Goal: Task Accomplishment & Management: Use online tool/utility

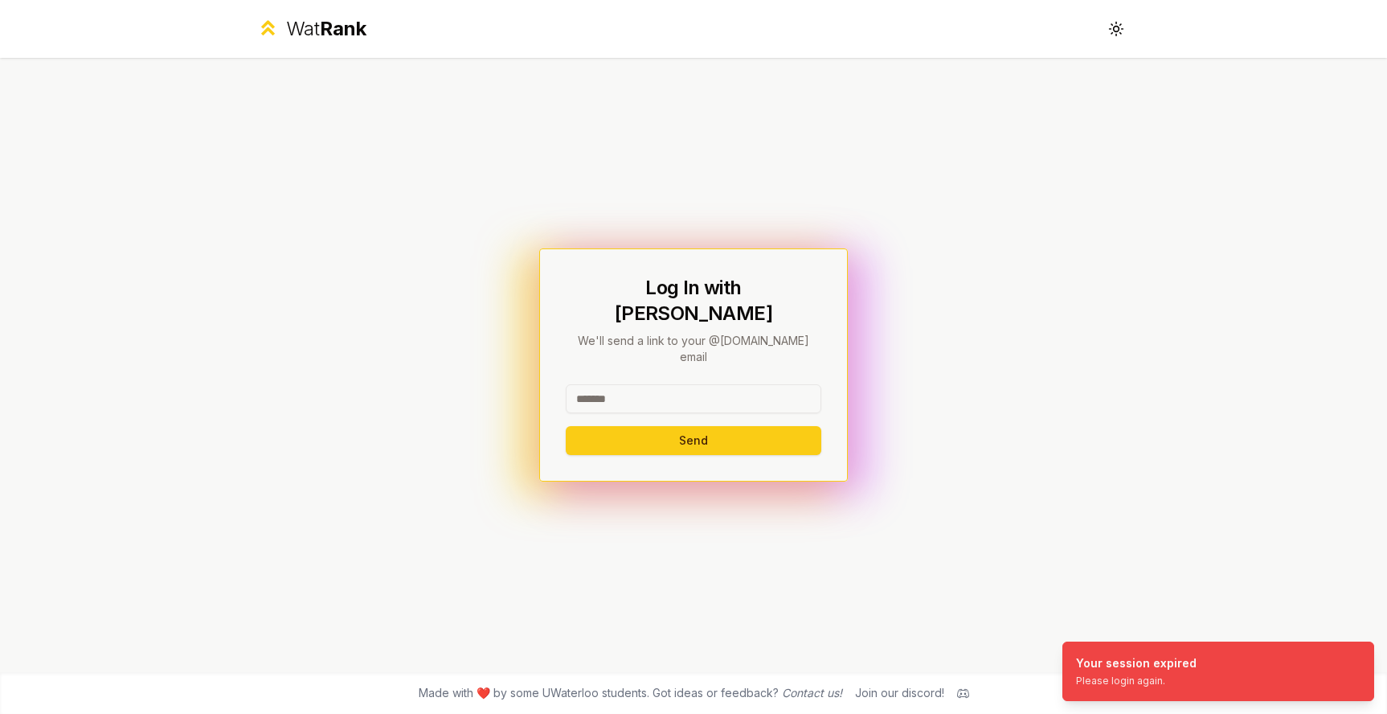
click at [631, 362] on div "Log In with WatIAM We'll send a link to your @uwaterloo.ca email Send" at bounding box center [694, 365] width 256 height 180
click at [631, 385] on input at bounding box center [694, 398] width 256 height 29
click at [692, 426] on button "Send" at bounding box center [694, 440] width 256 height 29
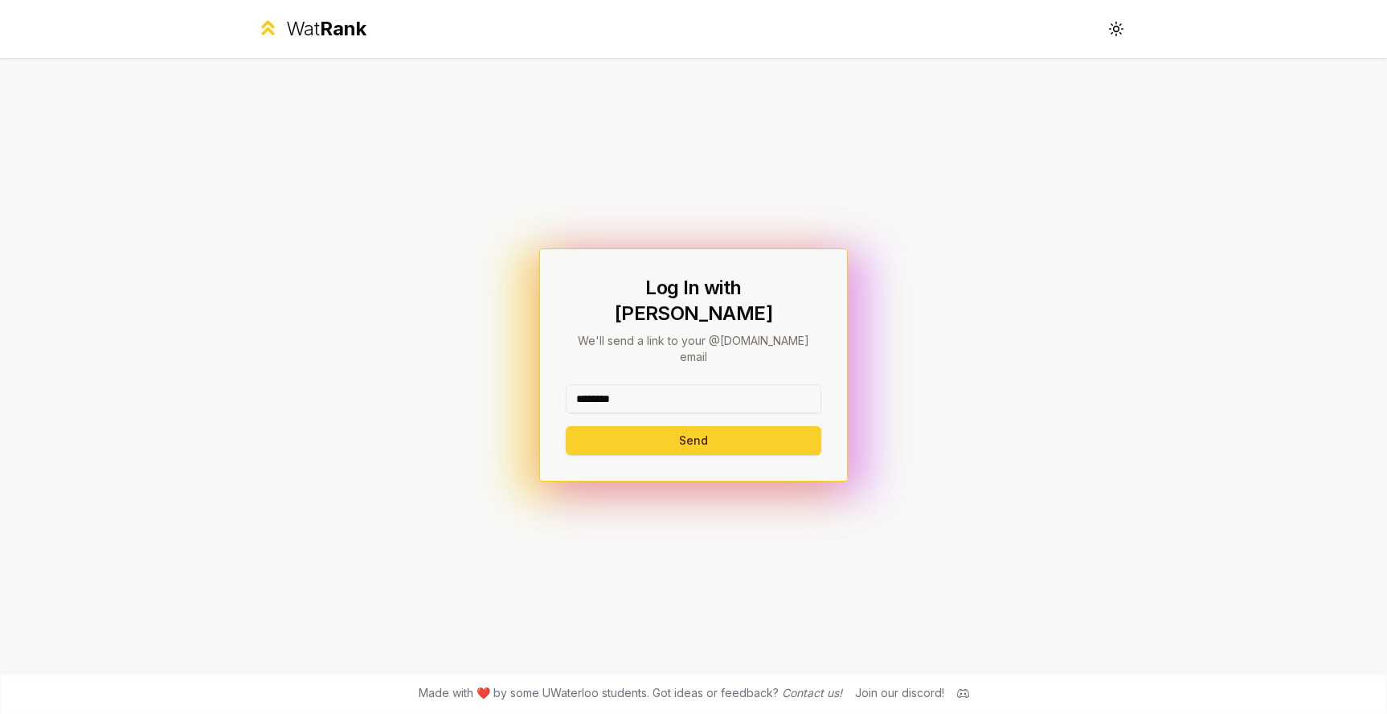
type input "********"
click at [638, 426] on button "Send" at bounding box center [694, 440] width 256 height 29
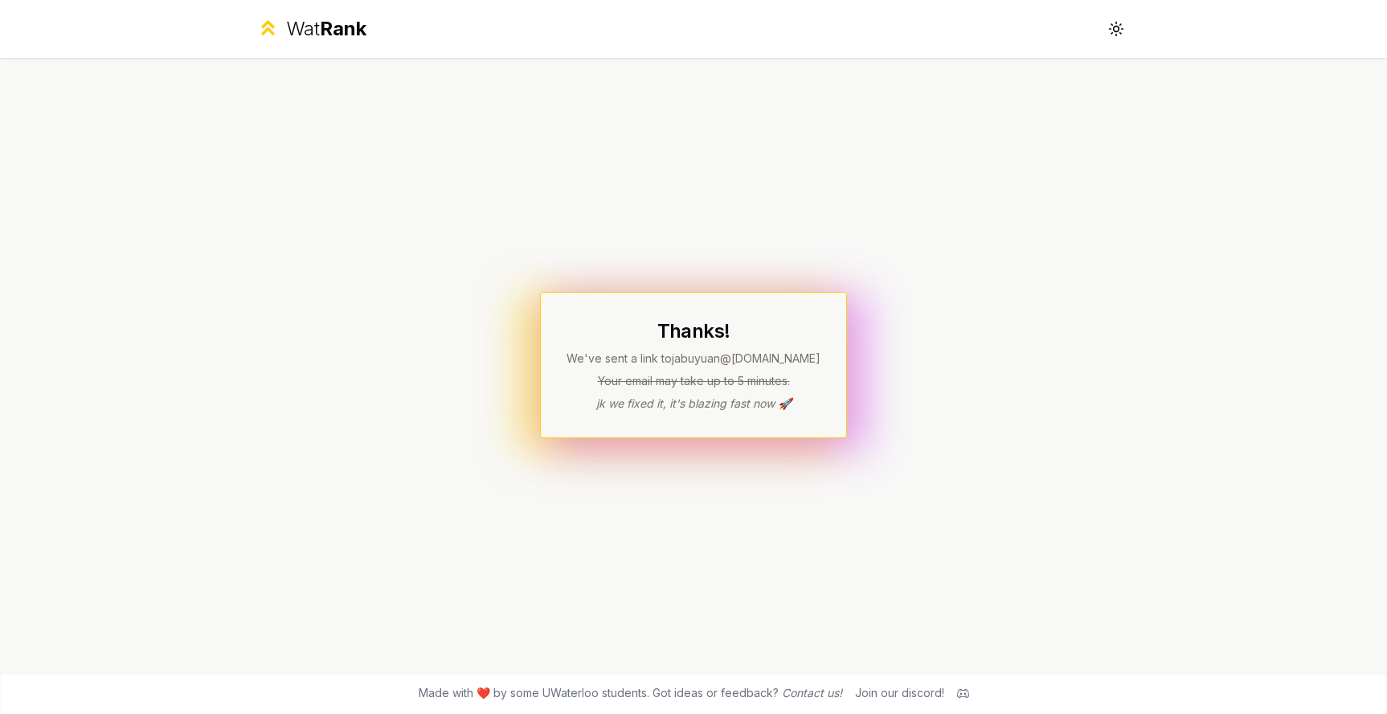
click at [728, 256] on div "Thanks! We've sent a link to jabuyuan @uwaterloo.ca Your email may take up to 5…" at bounding box center [694, 365] width 926 height 614
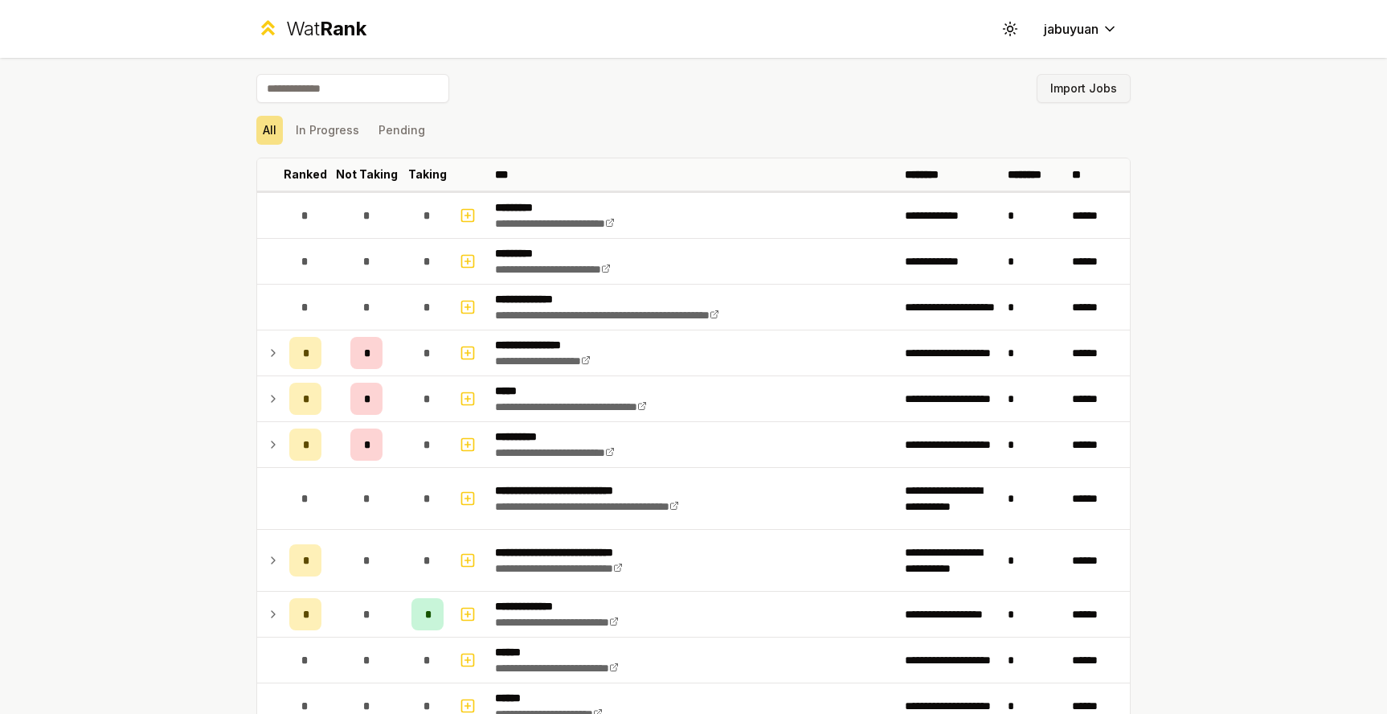
click at [1078, 100] on button "Import Jobs" at bounding box center [1084, 88] width 94 height 29
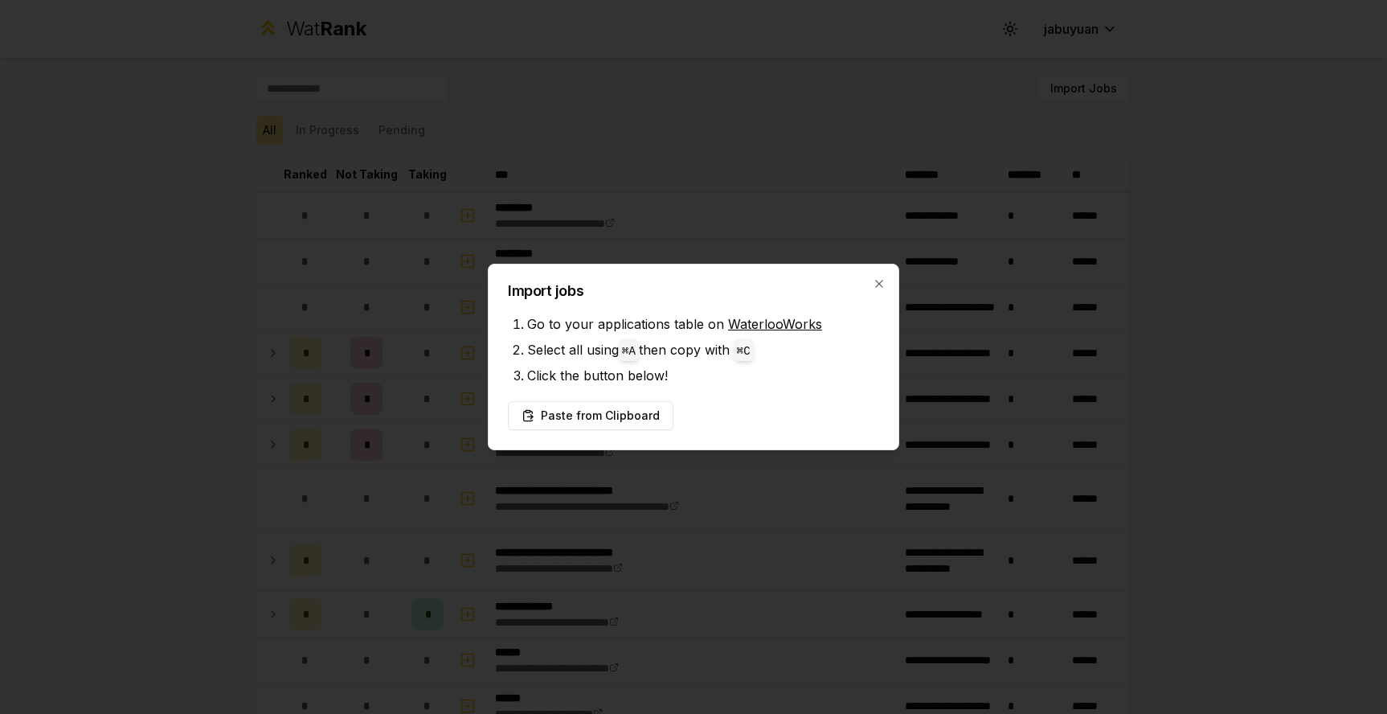
click at [766, 326] on link "WaterlooWorks" at bounding box center [775, 324] width 94 height 16
click at [578, 432] on div "Import jobs Go to your applications table on WaterlooWorks Select all using ⌘ A…" at bounding box center [693, 357] width 411 height 186
click at [578, 414] on button "Paste from Clipboard" at bounding box center [591, 415] width 166 height 29
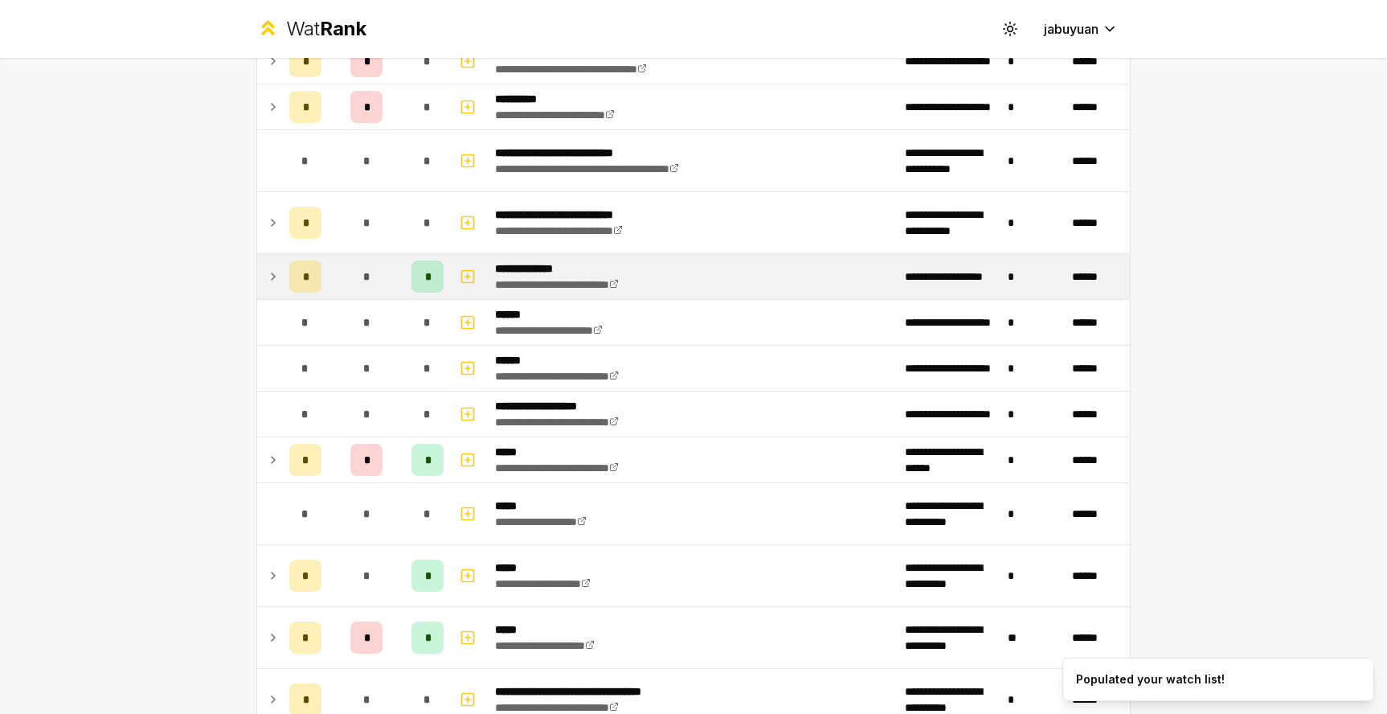
scroll to position [428, 0]
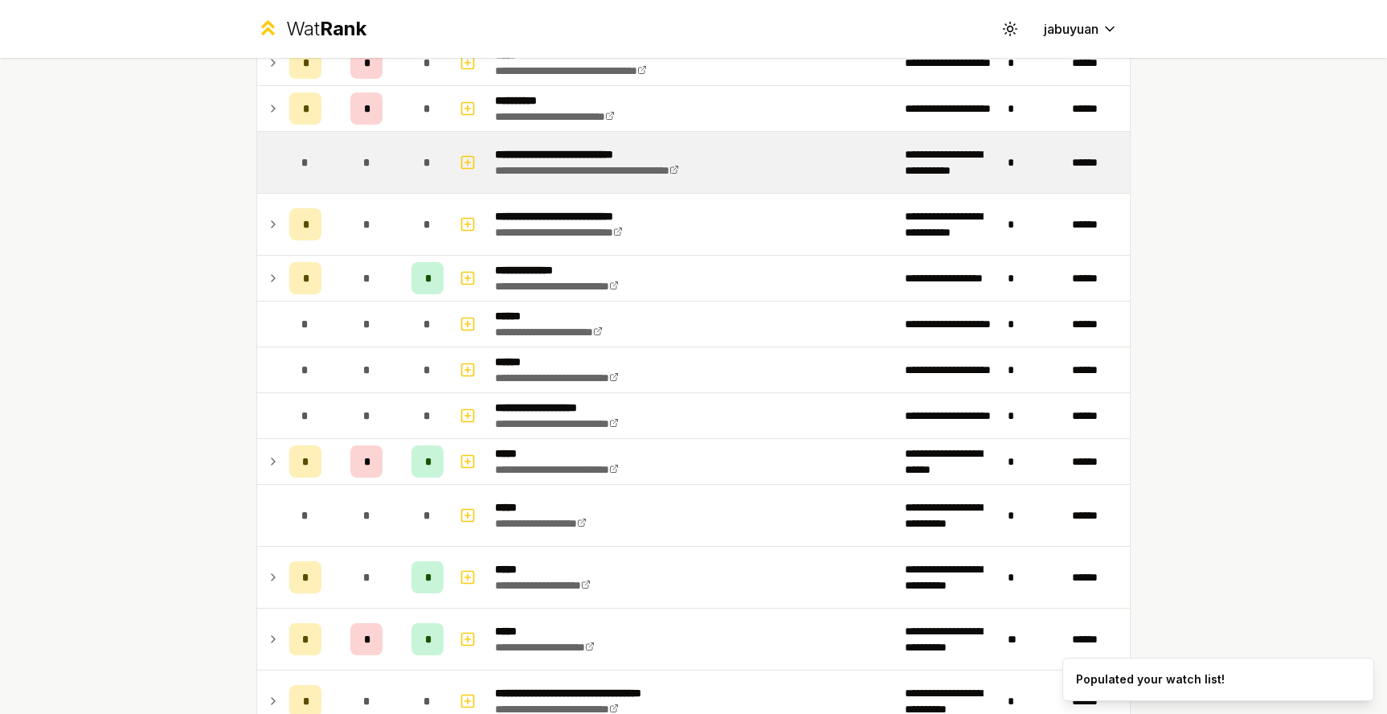
click at [286, 178] on td "*" at bounding box center [305, 162] width 45 height 61
click at [779, 142] on td "**********" at bounding box center [694, 162] width 410 height 61
click at [481, 158] on td at bounding box center [469, 162] width 39 height 61
click at [469, 158] on icon "button" at bounding box center [468, 162] width 16 height 19
select select
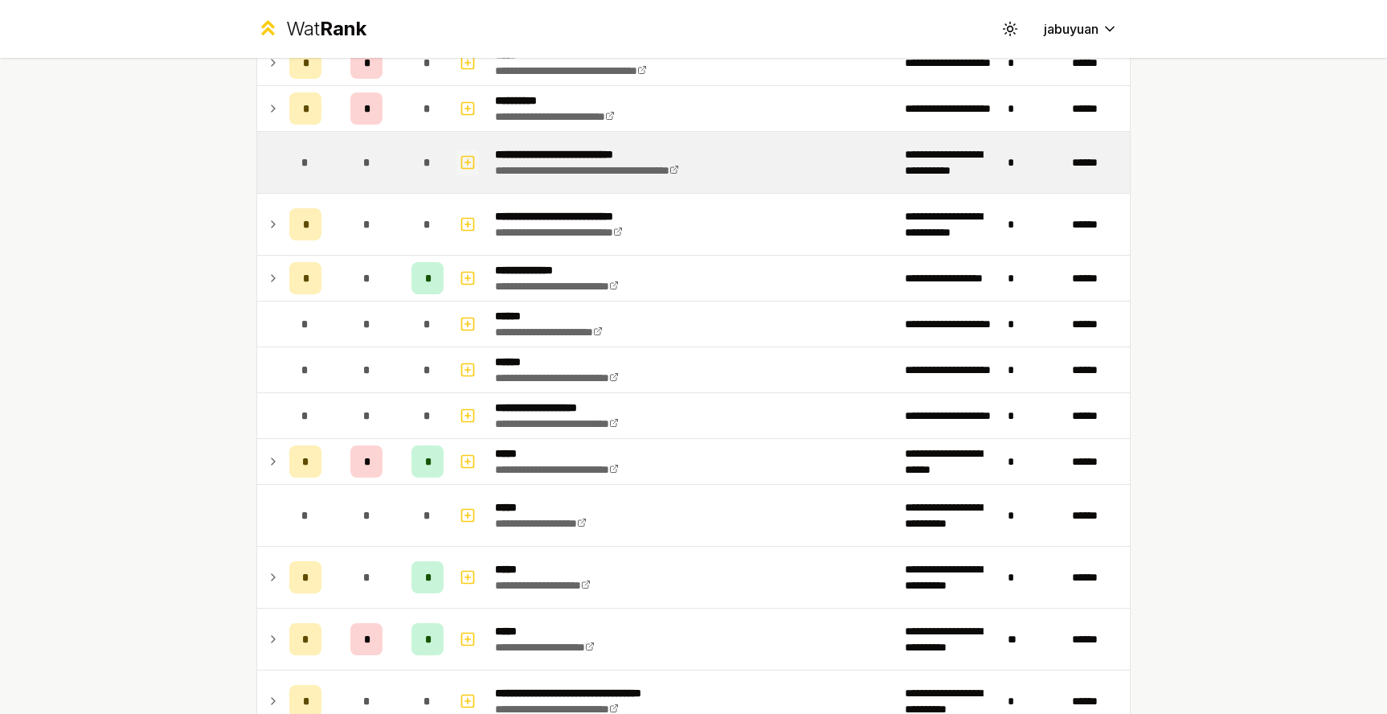
select select
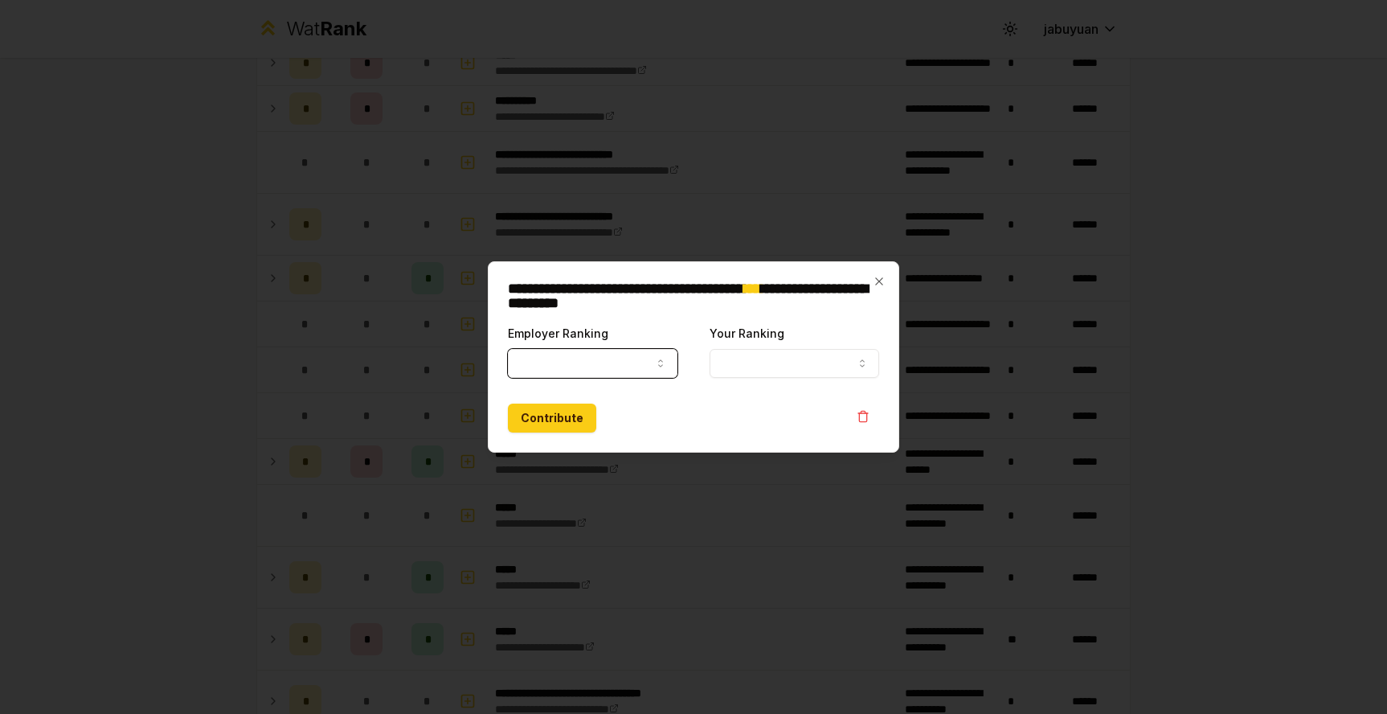
click at [617, 357] on button "Employer Ranking" at bounding box center [593, 363] width 170 height 29
select select "******"
click at [877, 280] on icon "button" at bounding box center [878, 280] width 7 height 7
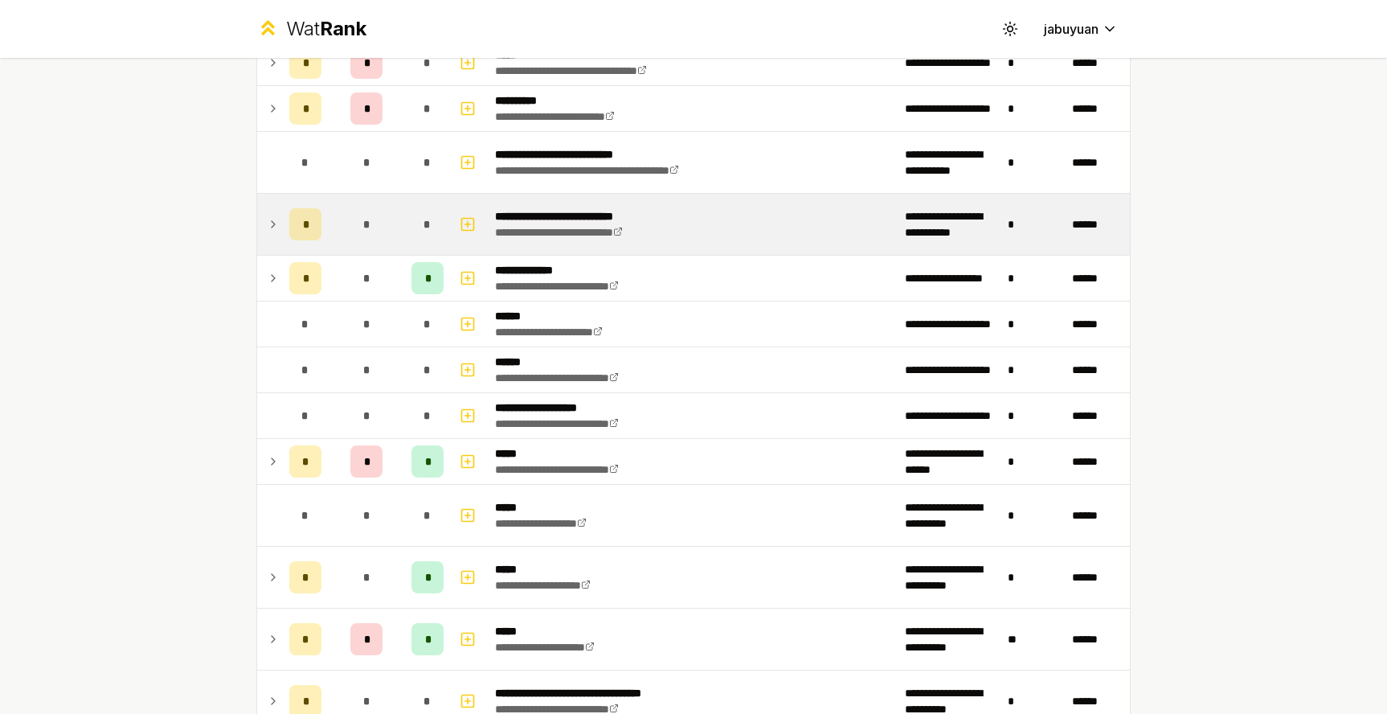
click at [272, 221] on icon at bounding box center [273, 224] width 3 height 6
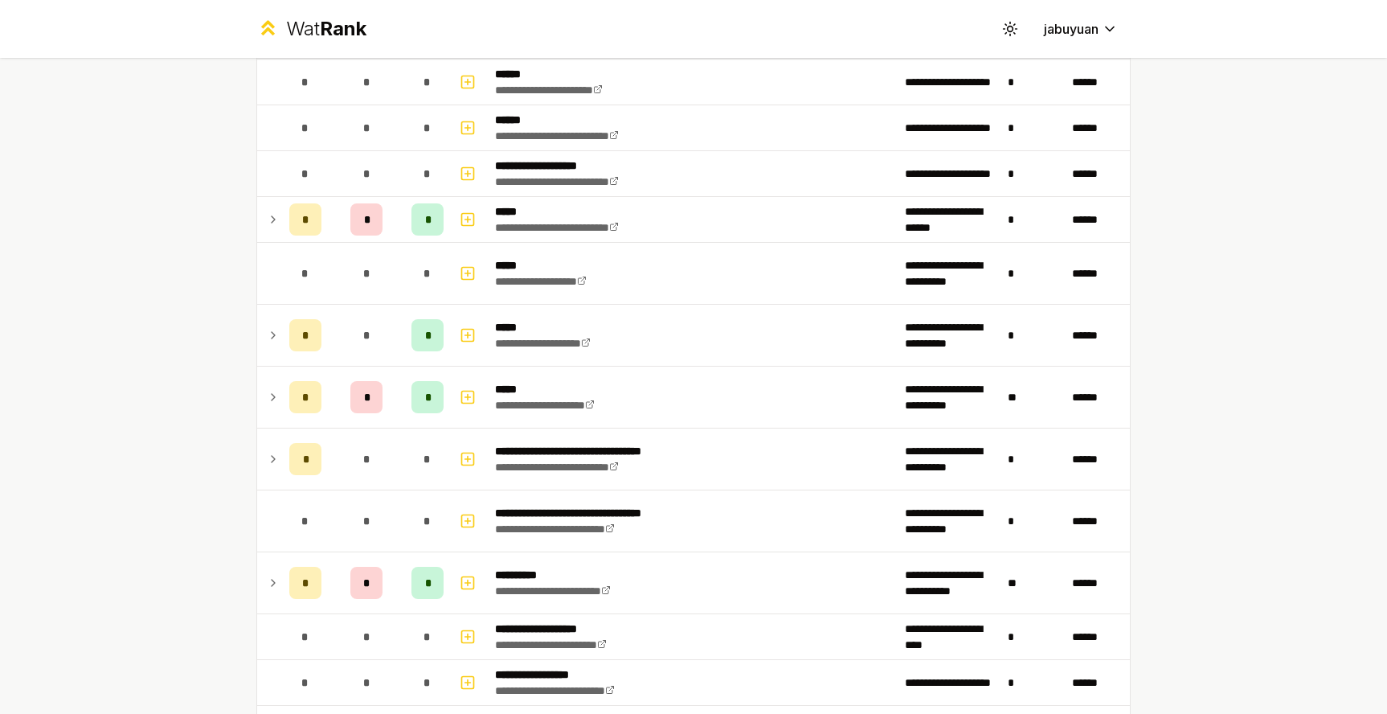
scroll to position [732, 0]
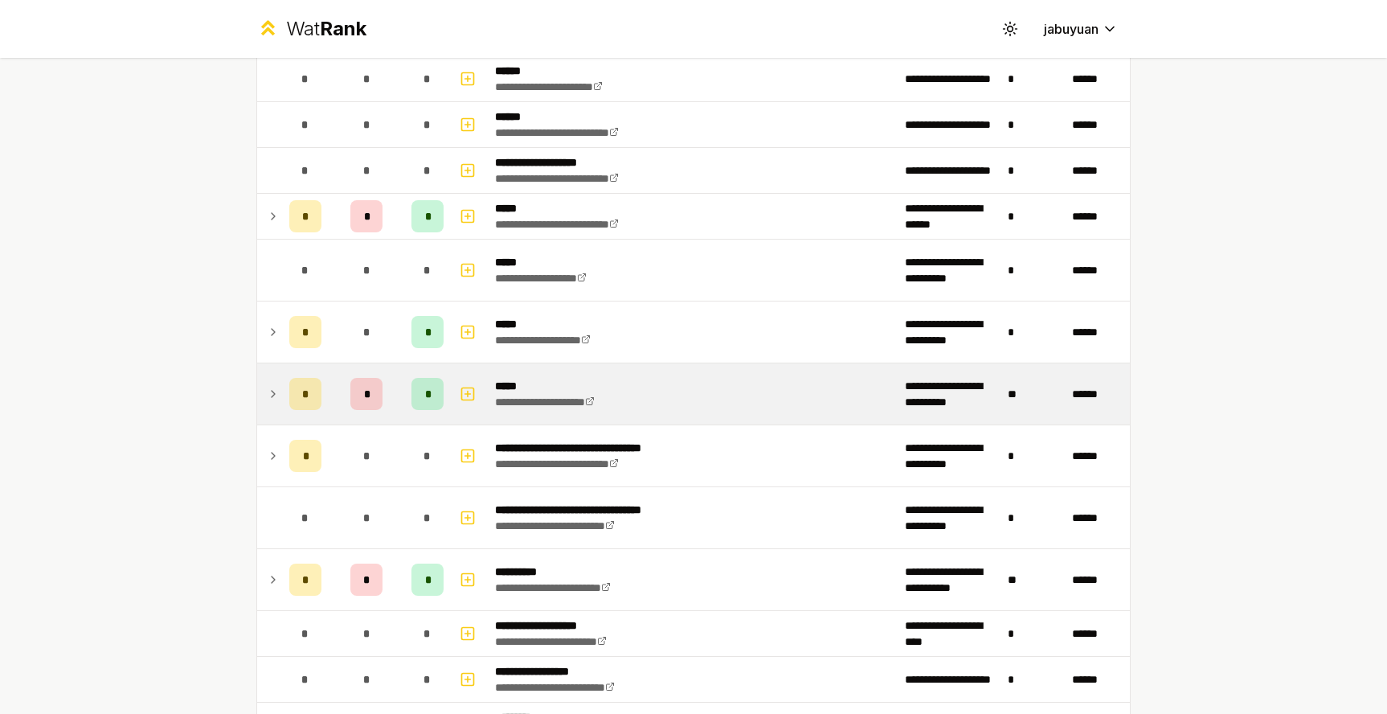
click at [273, 401] on icon at bounding box center [273, 393] width 13 height 19
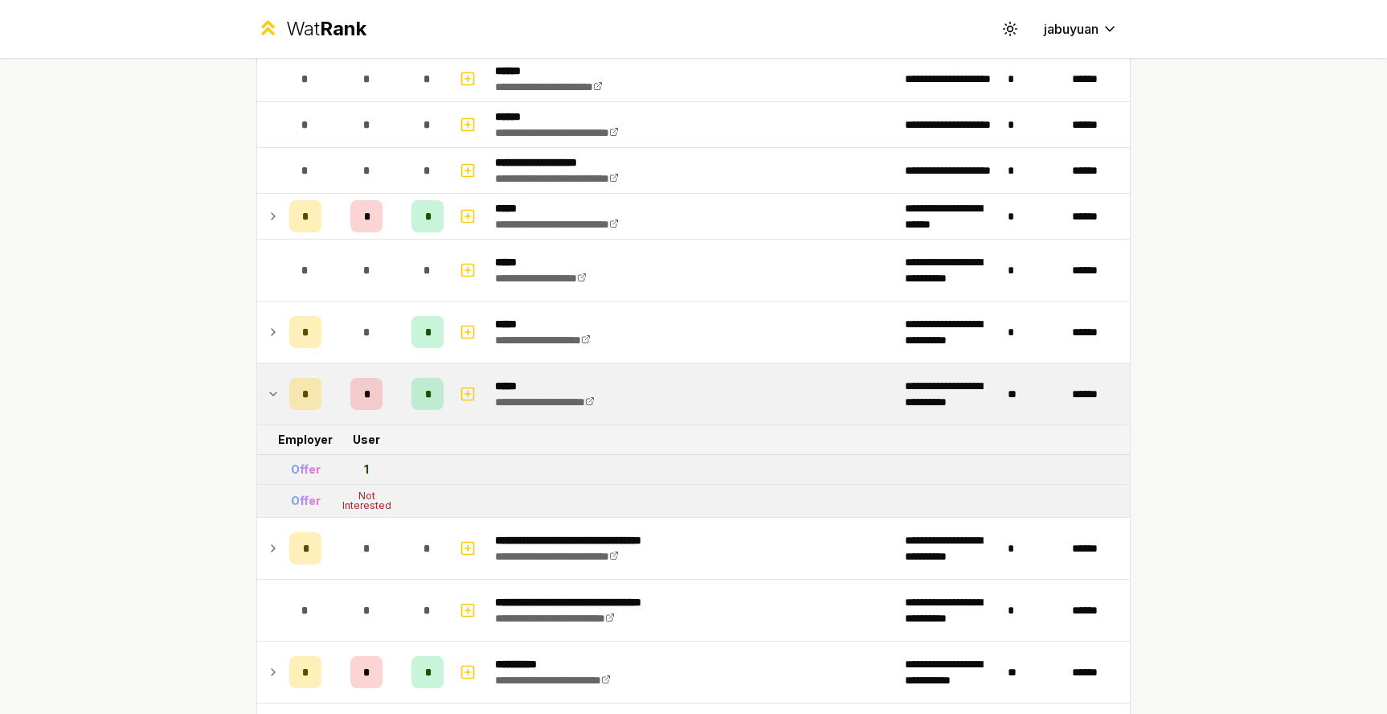
click at [273, 401] on icon at bounding box center [273, 393] width 13 height 19
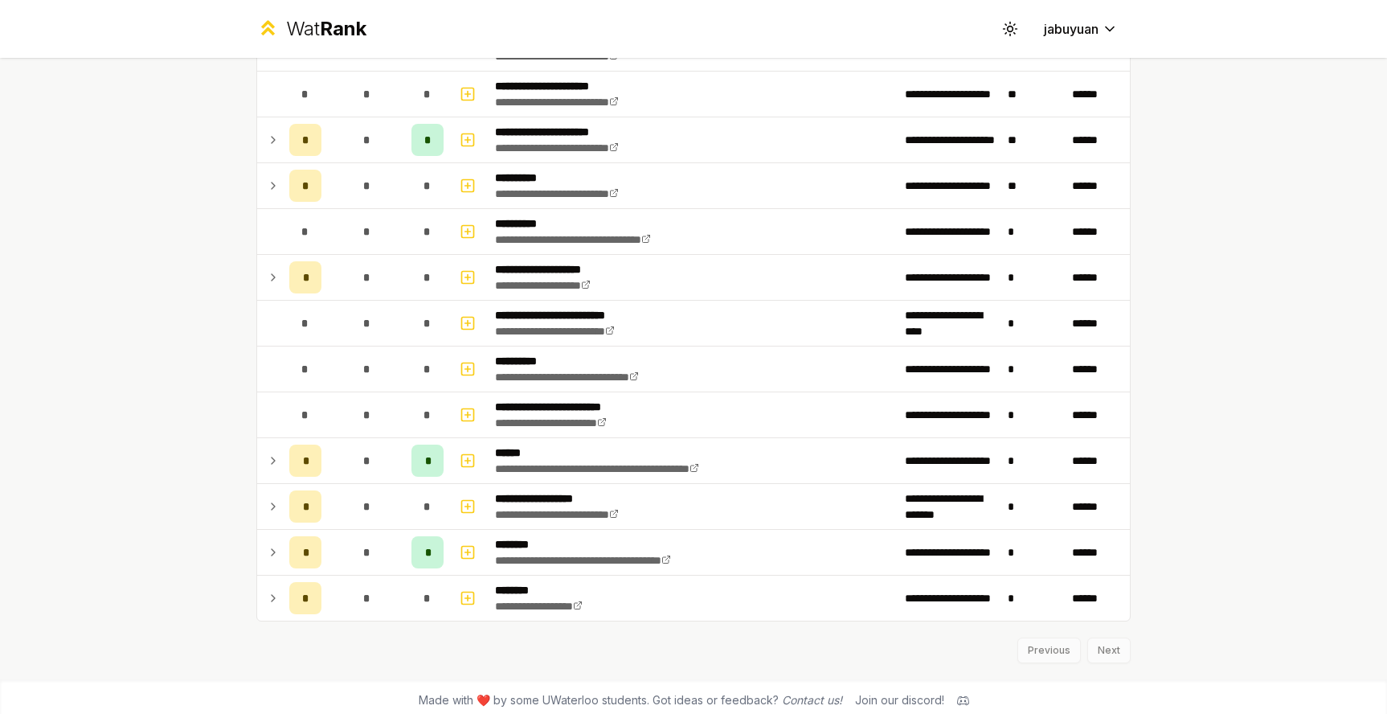
scroll to position [2092, 0]
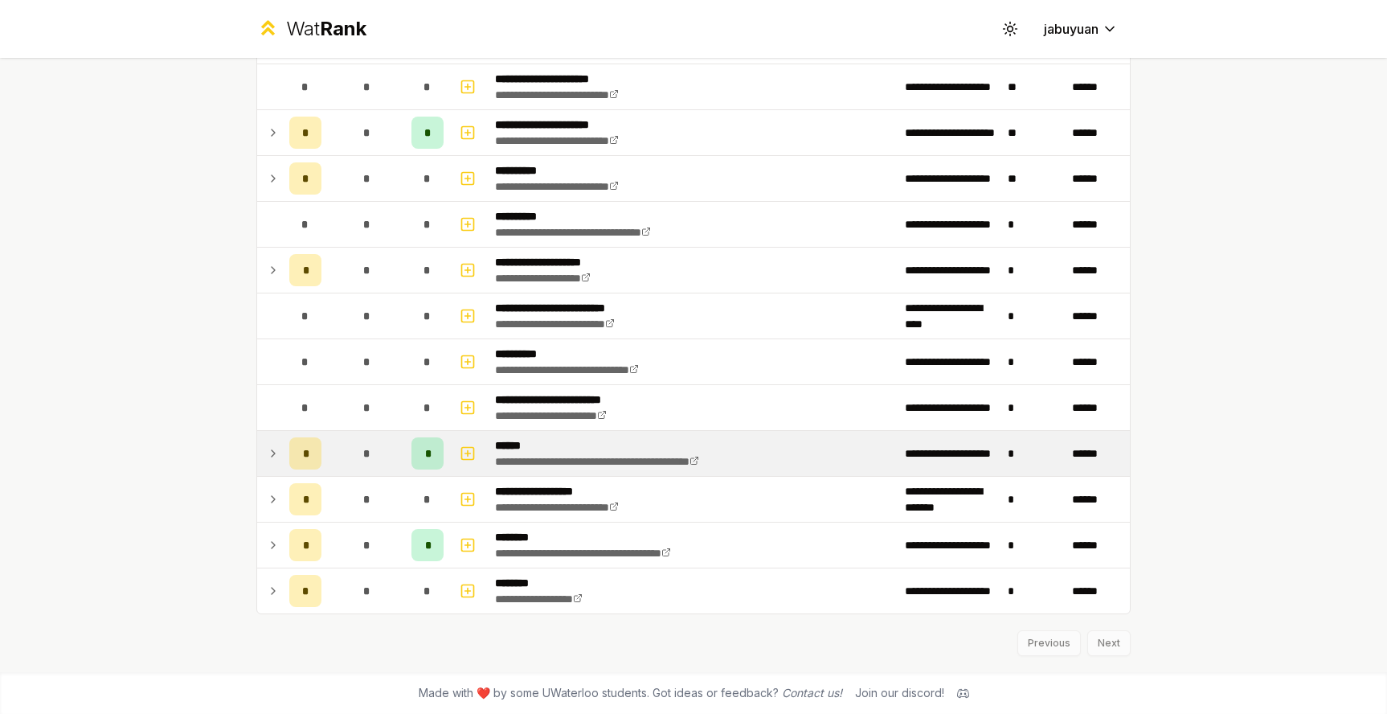
click at [272, 460] on icon at bounding box center [273, 453] width 13 height 19
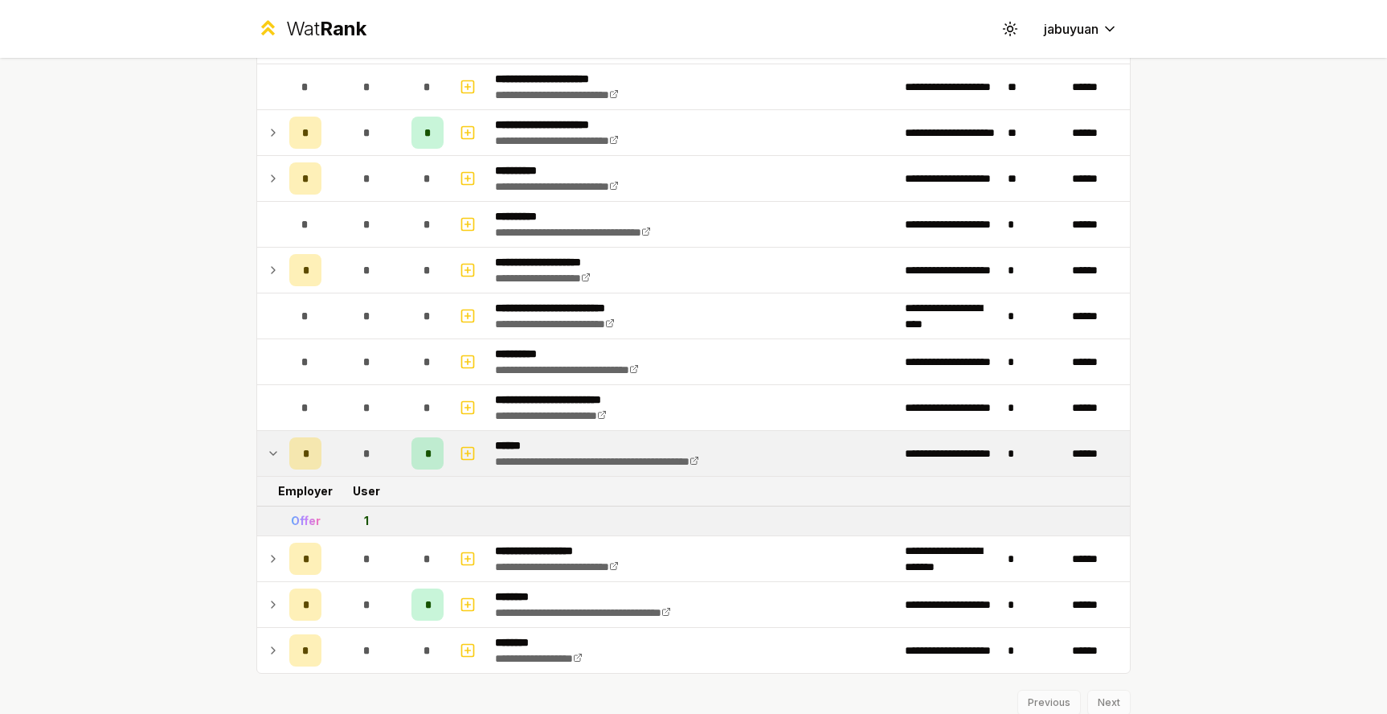
click at [310, 519] on div "Offer" at bounding box center [306, 521] width 30 height 16
